Goal: Check status: Check status

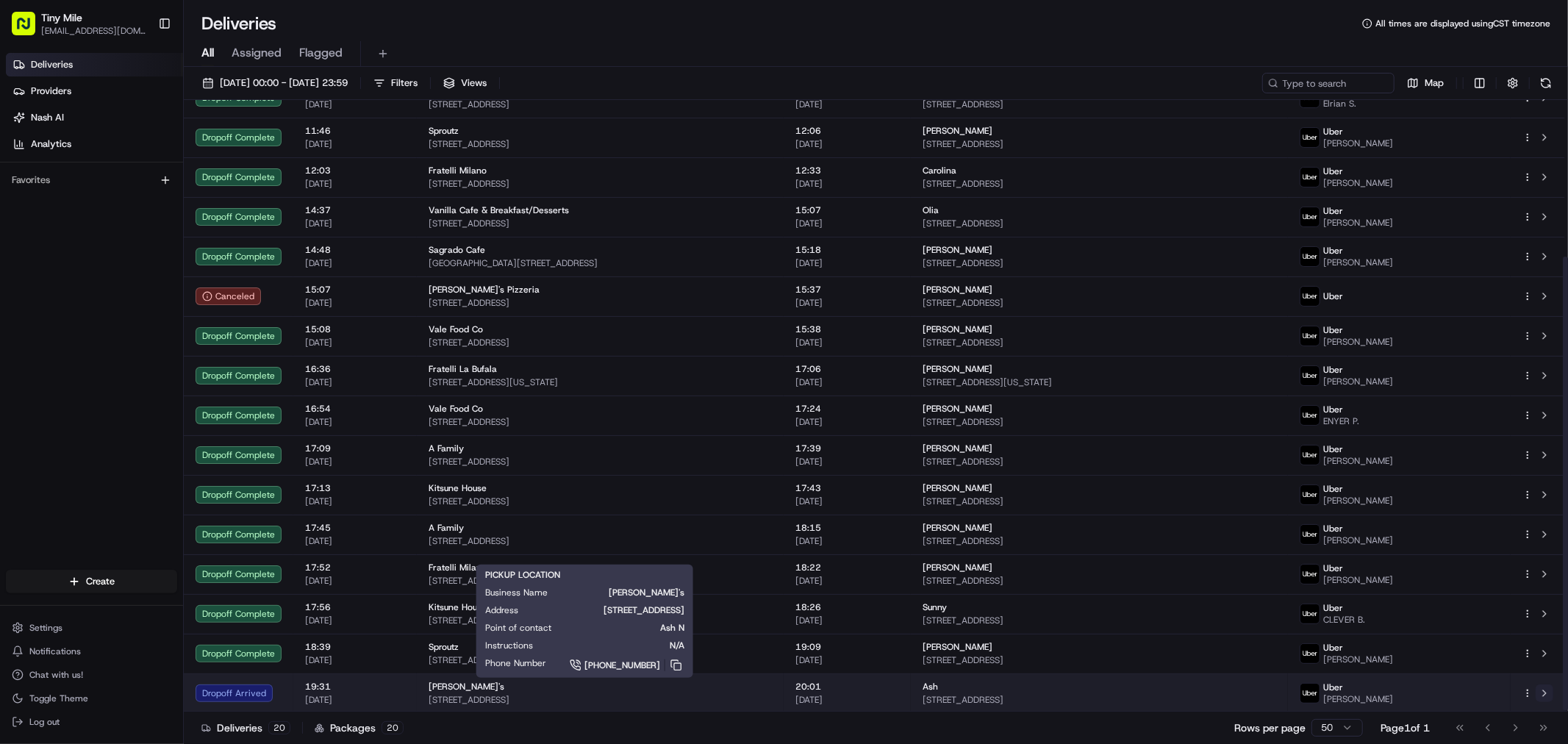
click at [1547, 696] on button at bounding box center [1544, 693] width 18 height 18
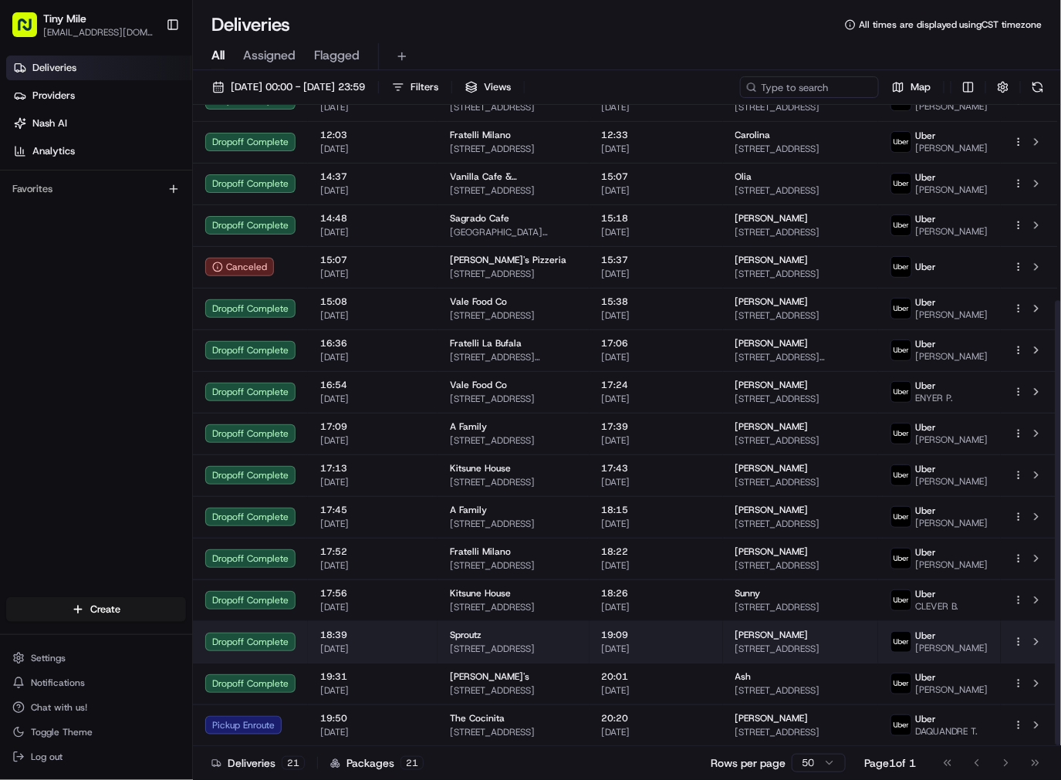
scroll to position [281, 0]
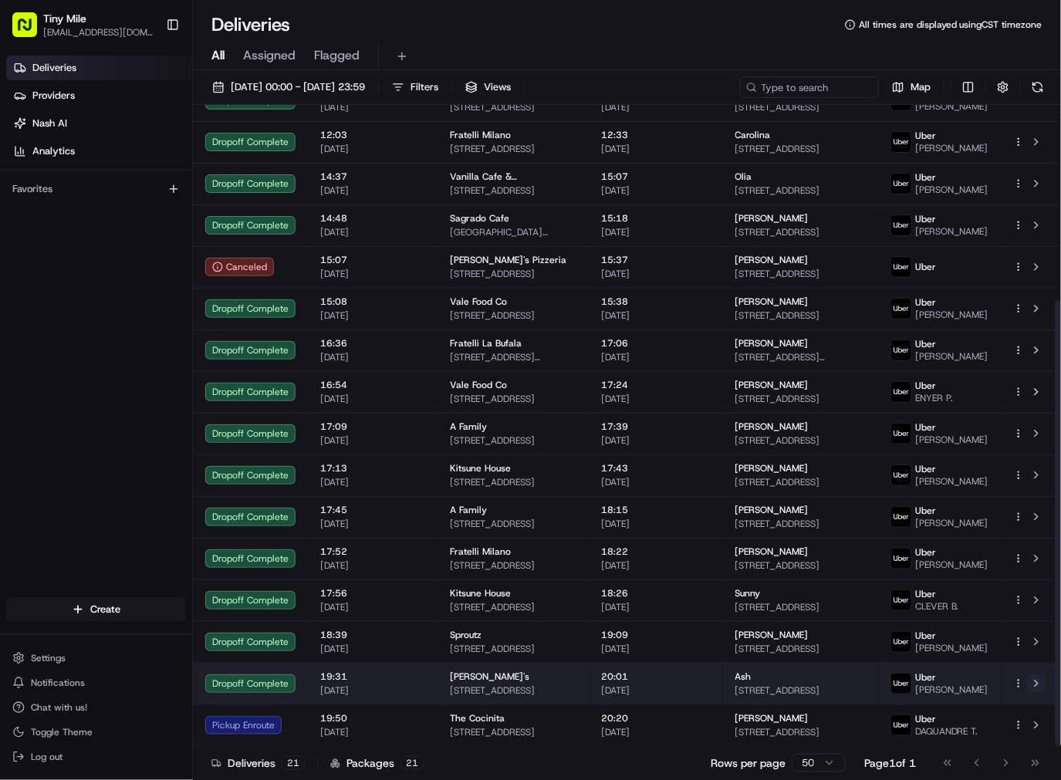
click at [1038, 674] on button at bounding box center [1036, 683] width 19 height 19
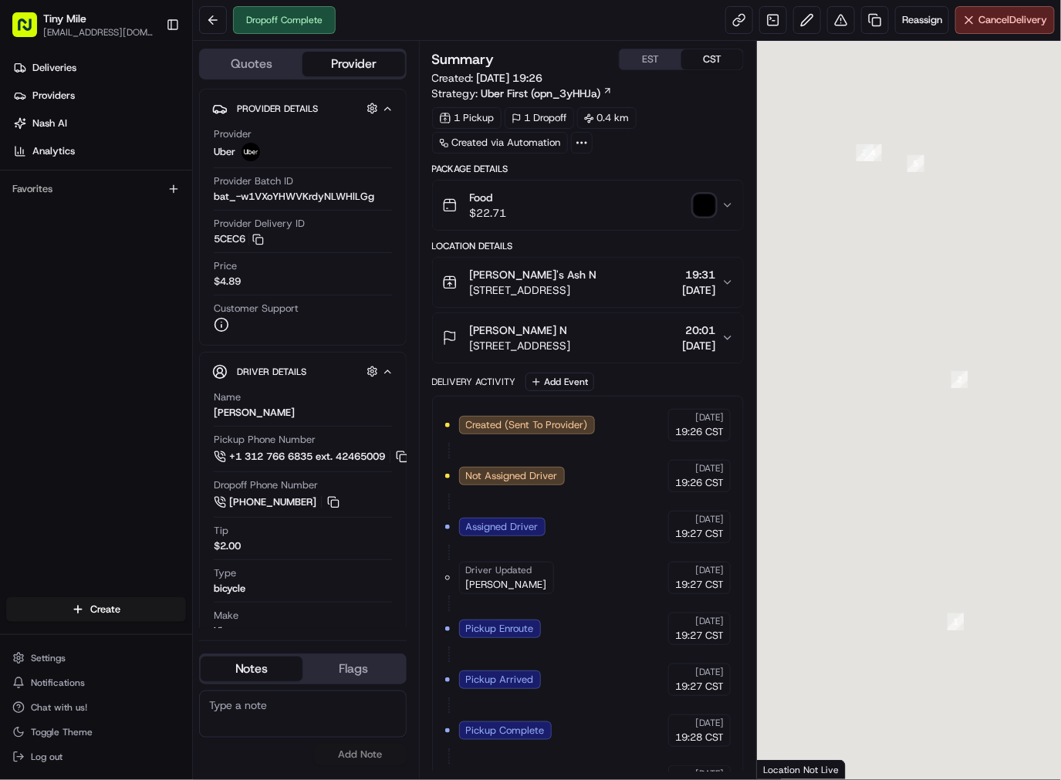
click at [707, 206] on img "button" at bounding box center [704, 205] width 22 height 22
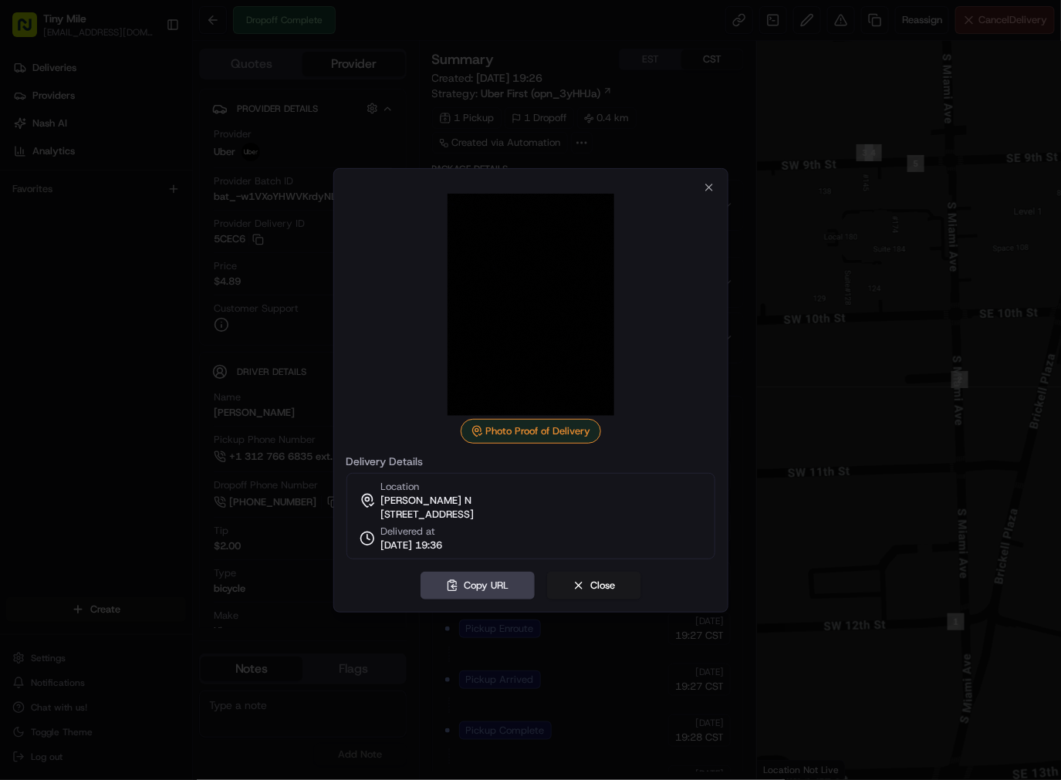
click at [148, 463] on div at bounding box center [530, 390] width 1061 height 780
click at [600, 577] on button "Close" at bounding box center [594, 586] width 94 height 28
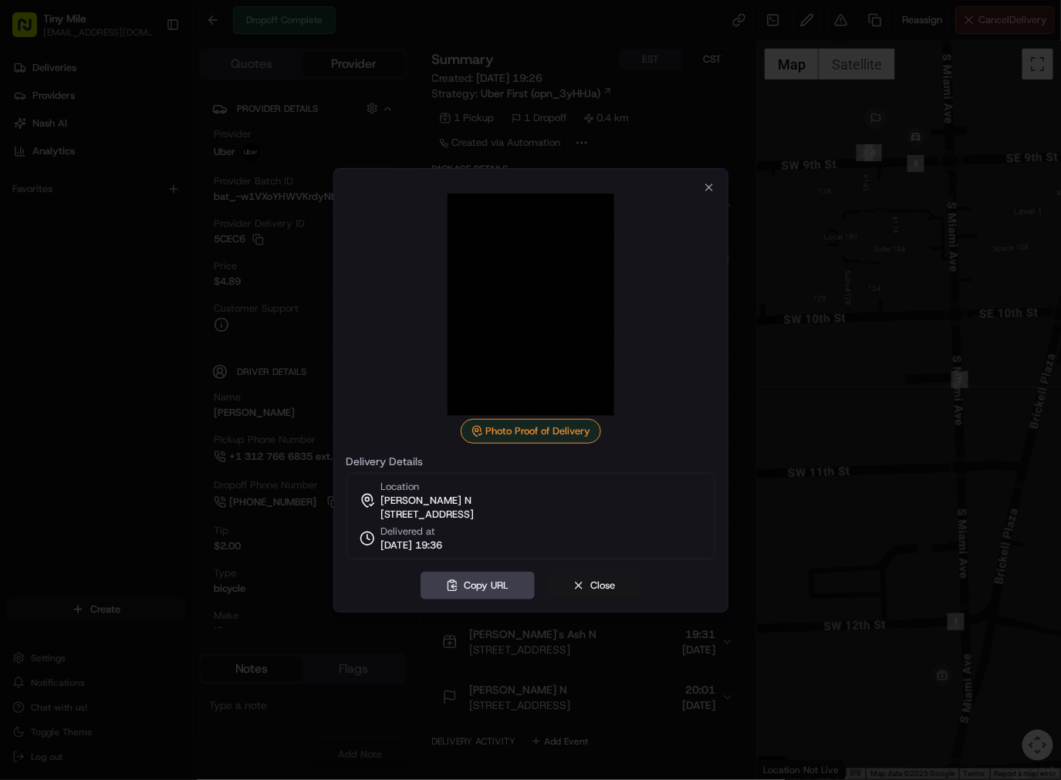
click at [597, 599] on button "Close" at bounding box center [594, 586] width 94 height 28
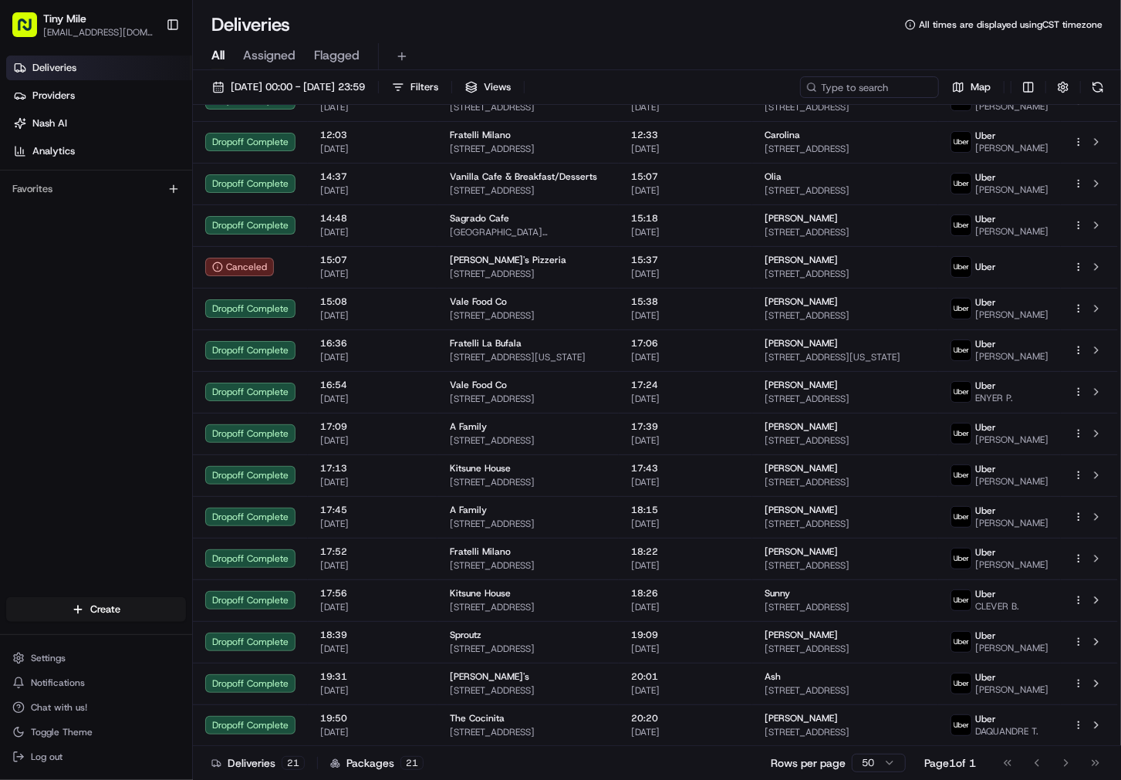
click at [529, 757] on div "Deliveries 21 Packages 21 Rows per page 50 Page 1 of 1 Go to first page Go to p…" at bounding box center [657, 762] width 928 height 35
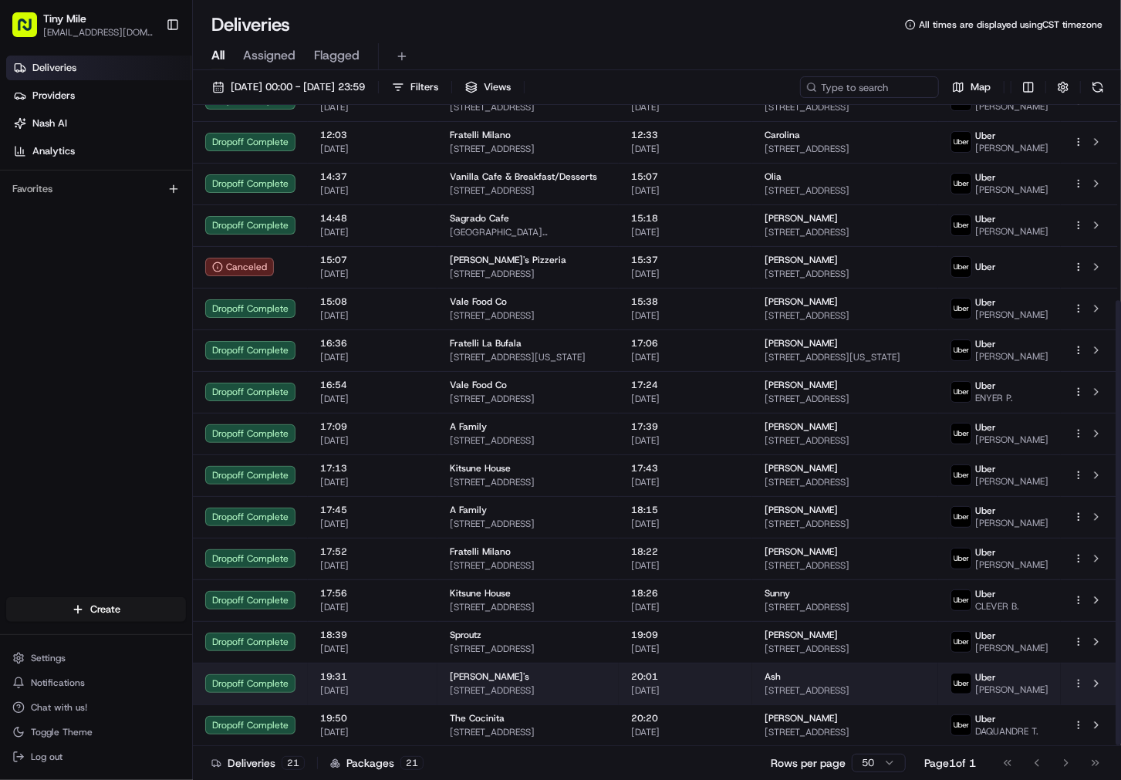
click at [1106, 681] on td at bounding box center [1089, 684] width 57 height 42
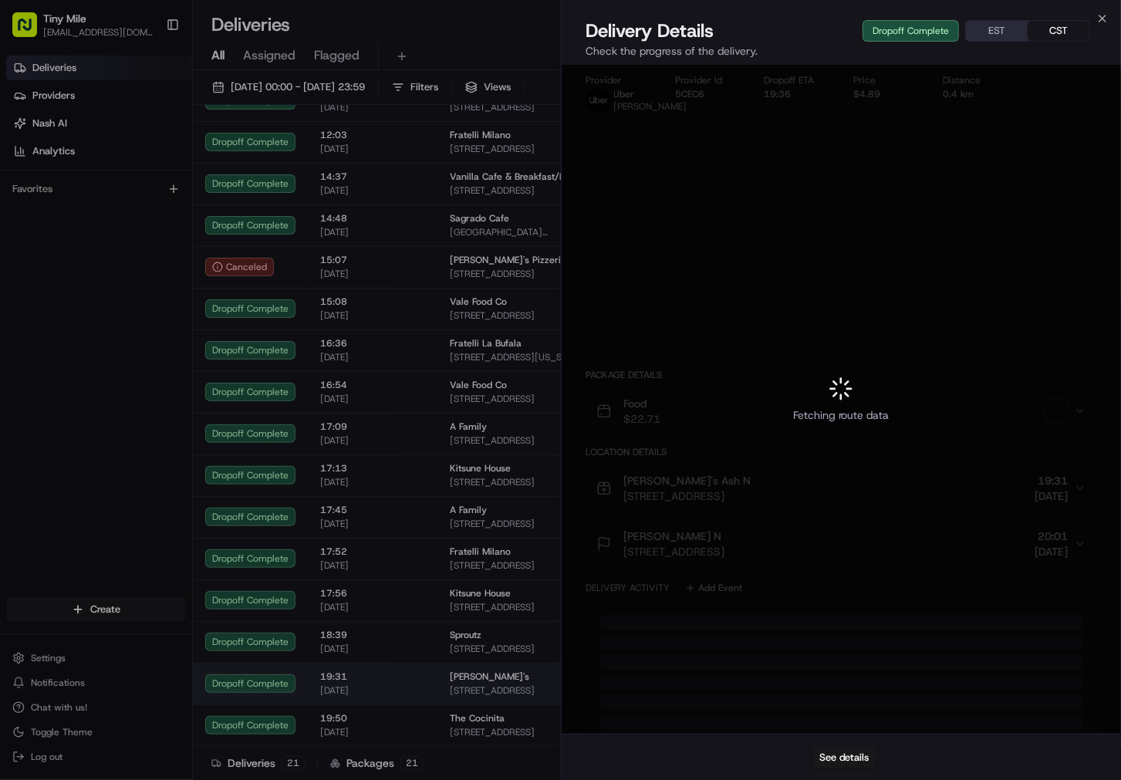
click at [1097, 673] on div at bounding box center [560, 390] width 1121 height 780
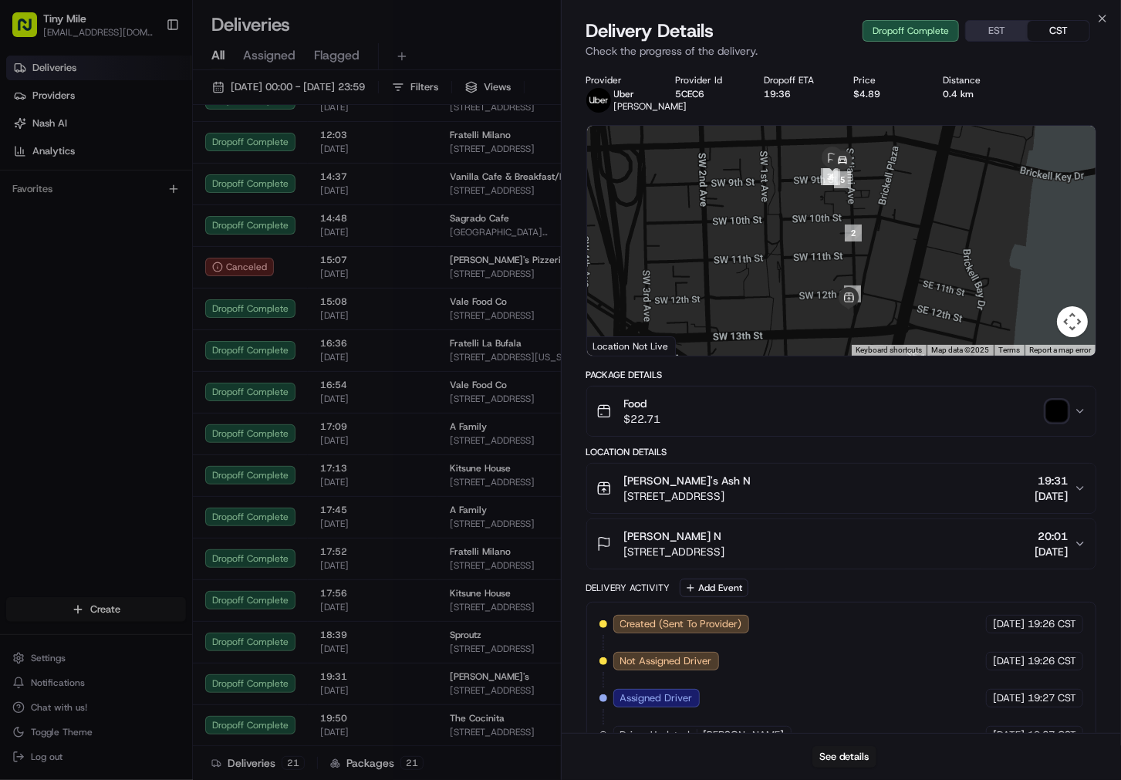
click at [1060, 422] on img "button" at bounding box center [1057, 411] width 22 height 22
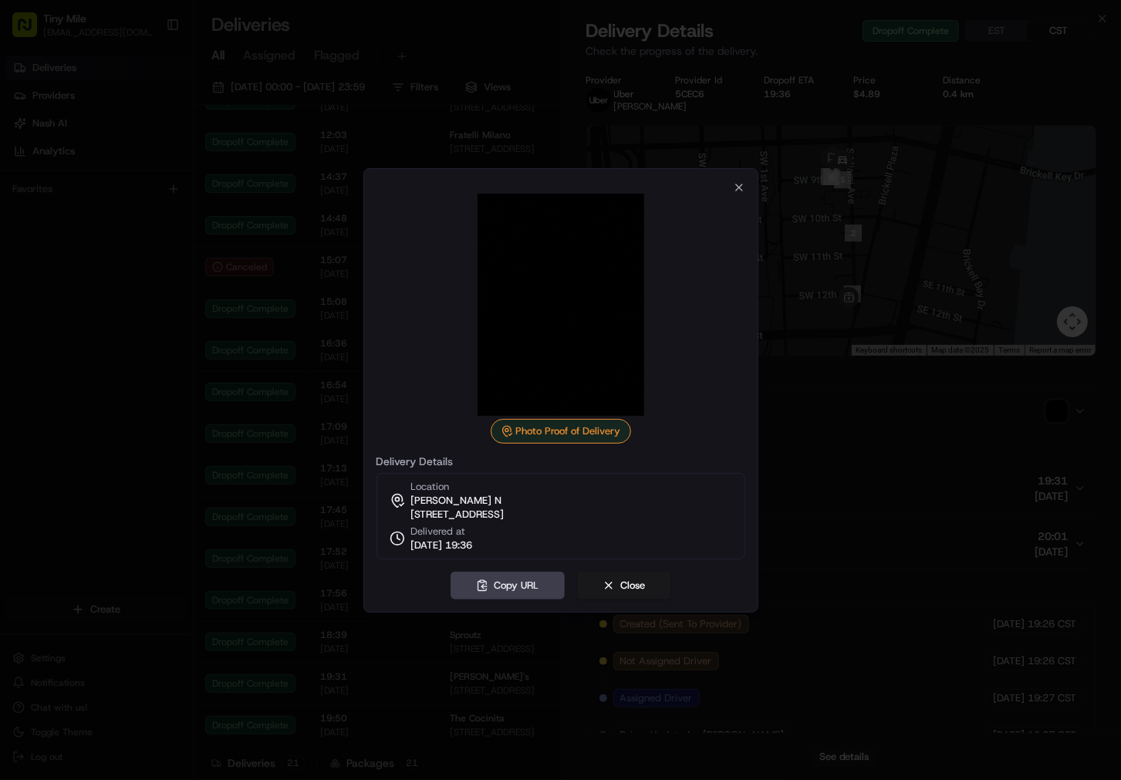
click at [83, 430] on div at bounding box center [560, 390] width 1121 height 780
